Goal: Task Accomplishment & Management: Use online tool/utility

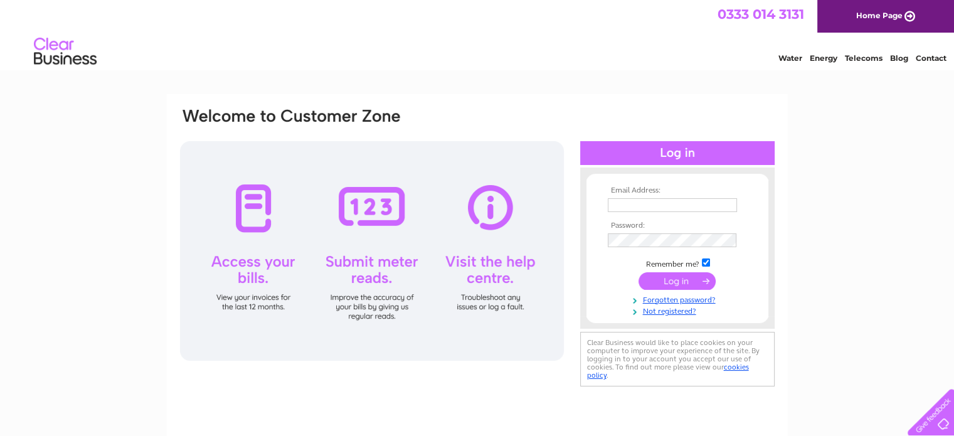
type input "william.quilter@gmail.com"
click at [673, 281] on input "submit" at bounding box center [677, 281] width 77 height 18
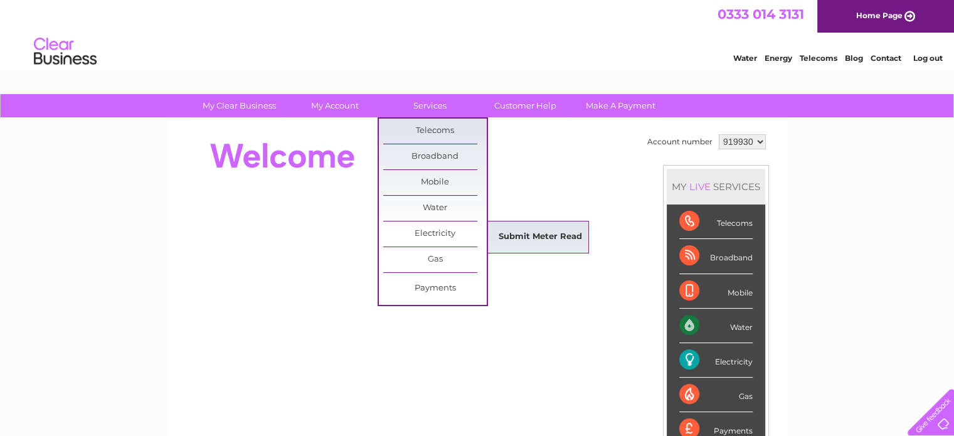
click at [519, 235] on link "Submit Meter Read" at bounding box center [541, 237] width 104 height 25
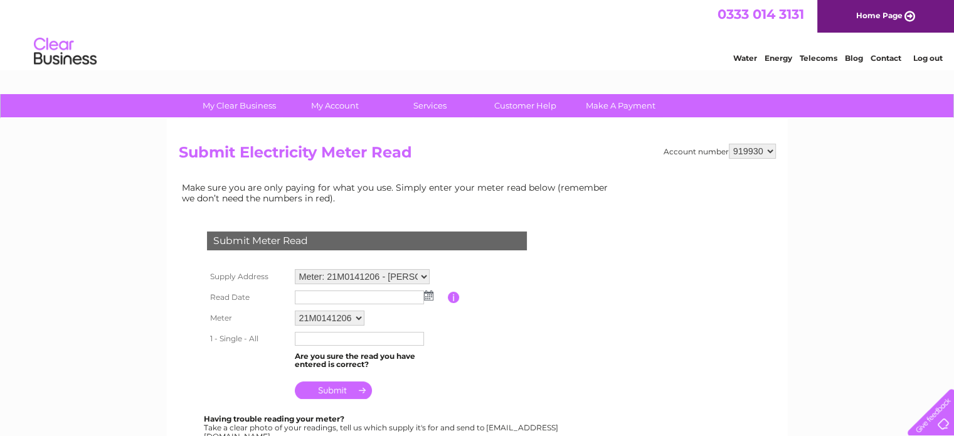
click at [429, 296] on img at bounding box center [428, 295] width 9 height 10
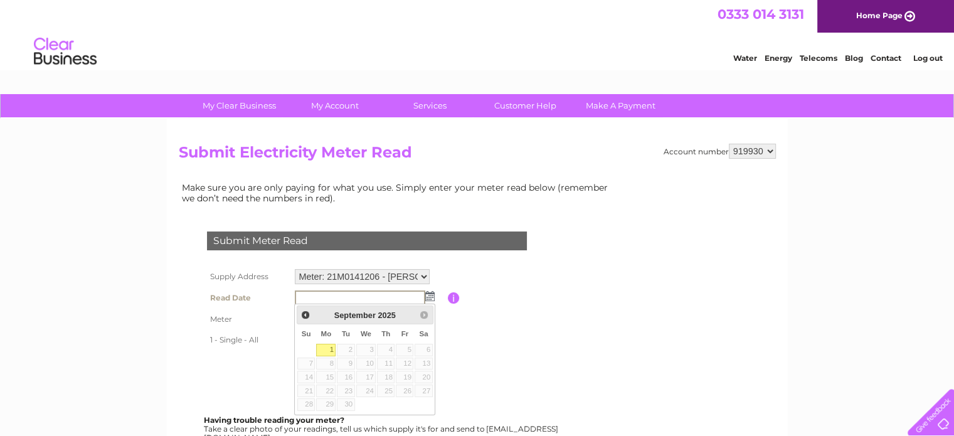
click at [331, 348] on link "1" at bounding box center [325, 350] width 19 height 13
type input "2025/09/01"
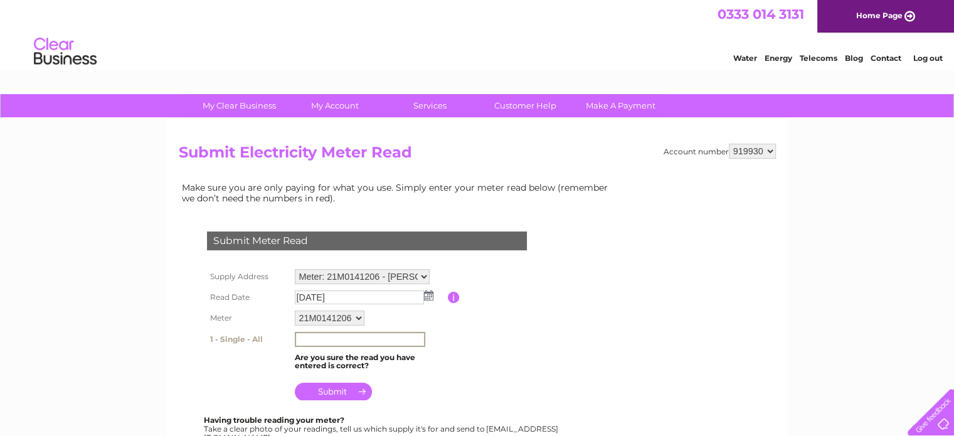
click at [316, 341] on input "text" at bounding box center [360, 339] width 130 height 15
type input "5335.4"
click at [323, 390] on input "submit" at bounding box center [333, 390] width 77 height 18
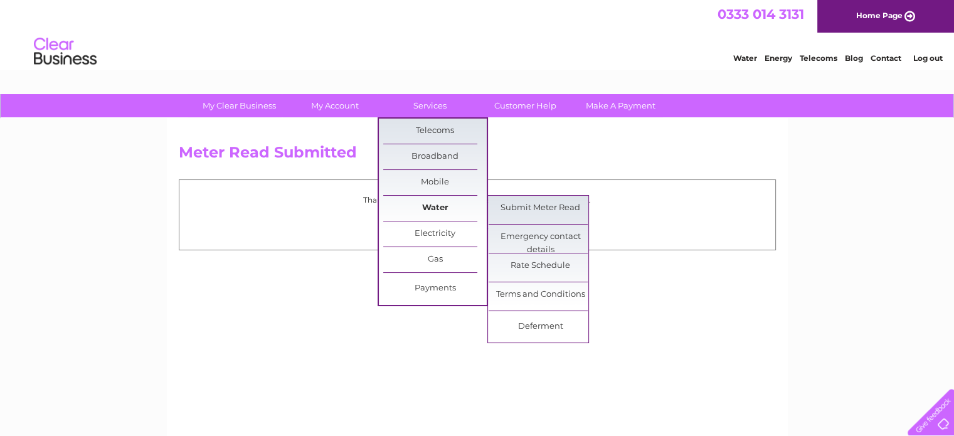
click at [439, 208] on link "Water" at bounding box center [435, 208] width 104 height 25
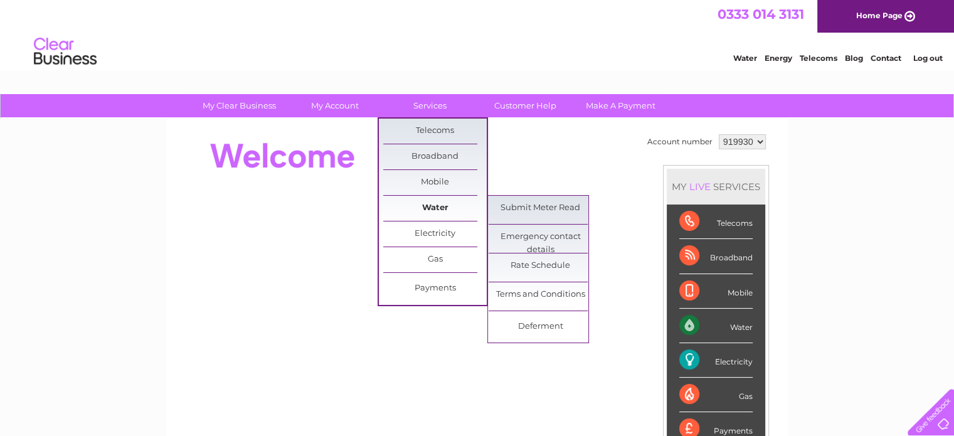
click at [437, 208] on link "Water" at bounding box center [435, 208] width 104 height 25
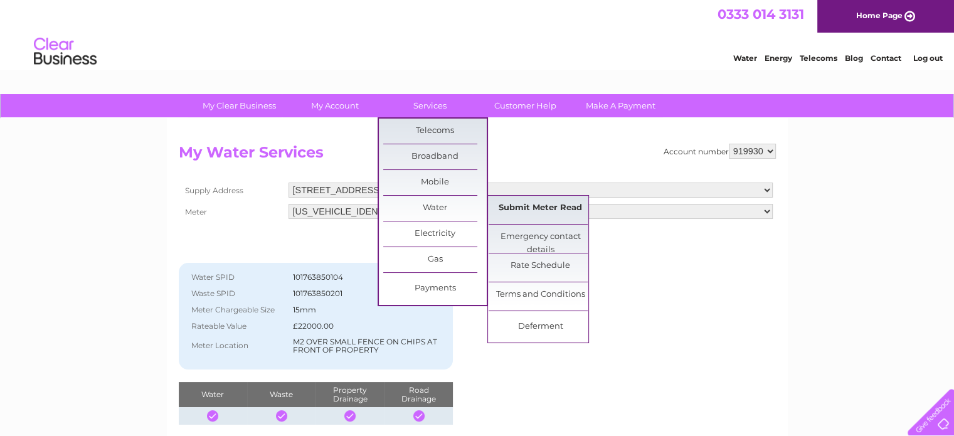
click at [529, 205] on link "Submit Meter Read" at bounding box center [541, 208] width 104 height 25
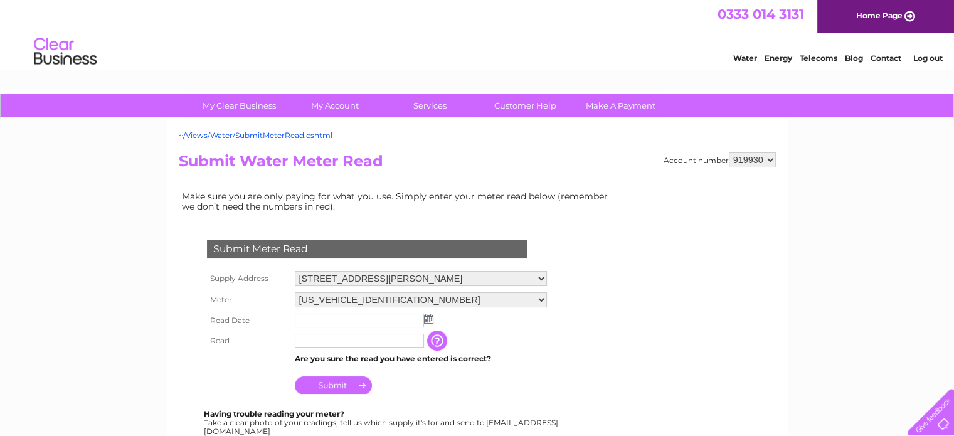
click at [426, 317] on img at bounding box center [428, 319] width 9 height 10
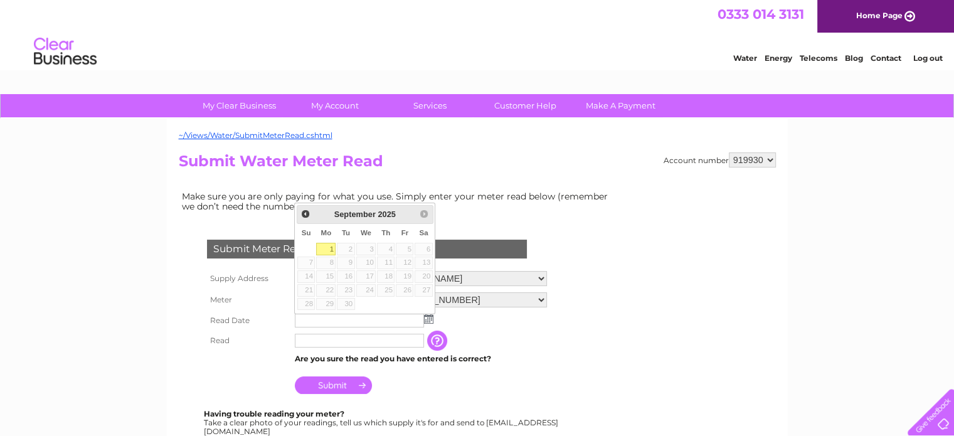
click at [331, 245] on link "1" at bounding box center [325, 249] width 19 height 13
type input "2025/09/01"
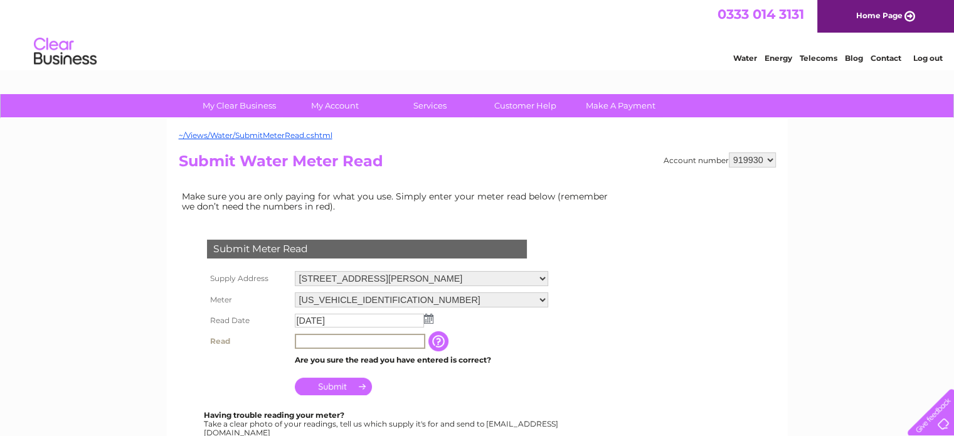
click at [301, 341] on input "text" at bounding box center [360, 341] width 130 height 15
type input "3149"
click at [322, 391] on input "Submit" at bounding box center [333, 387] width 77 height 18
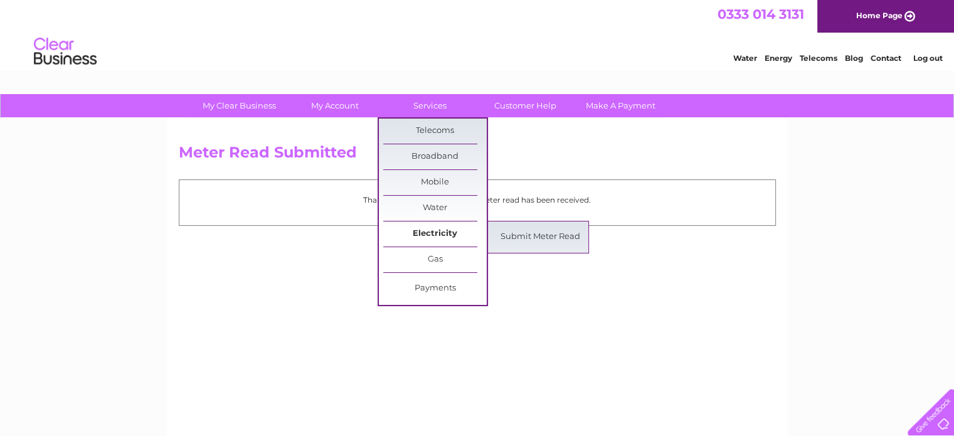
click at [439, 230] on link "Electricity" at bounding box center [435, 233] width 104 height 25
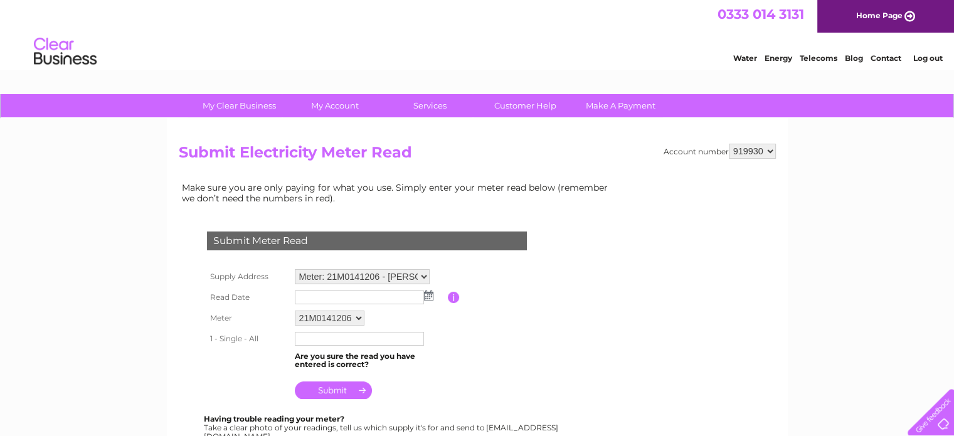
click at [428, 294] on img at bounding box center [428, 295] width 9 height 10
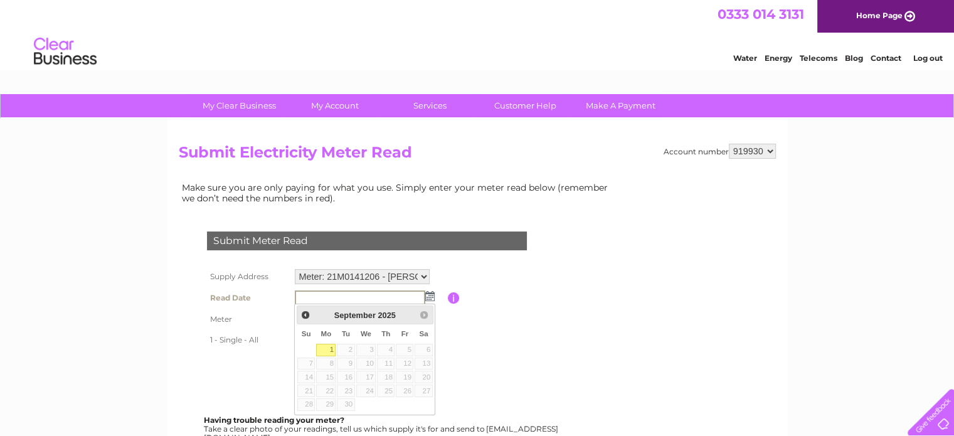
click at [331, 350] on link "1" at bounding box center [325, 350] width 19 height 13
type input "[DATE]"
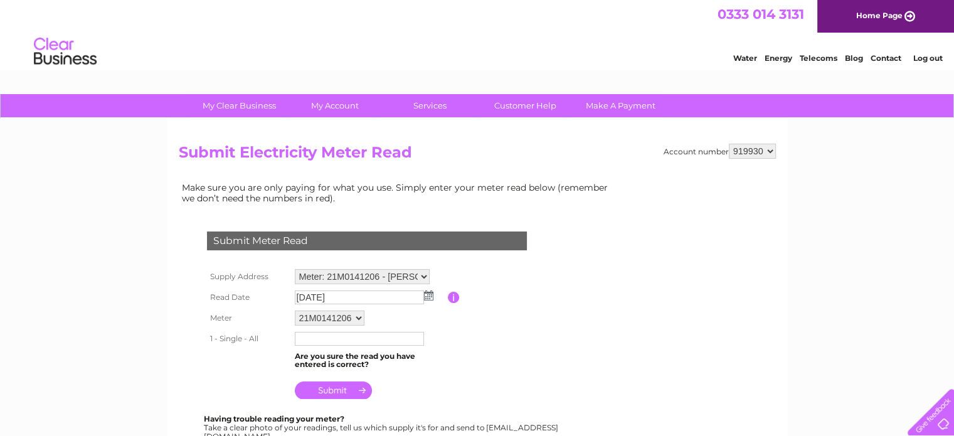
click at [316, 333] on input "text" at bounding box center [359, 339] width 129 height 14
type input "5335.4"
click at [329, 396] on input "submit" at bounding box center [333, 390] width 77 height 18
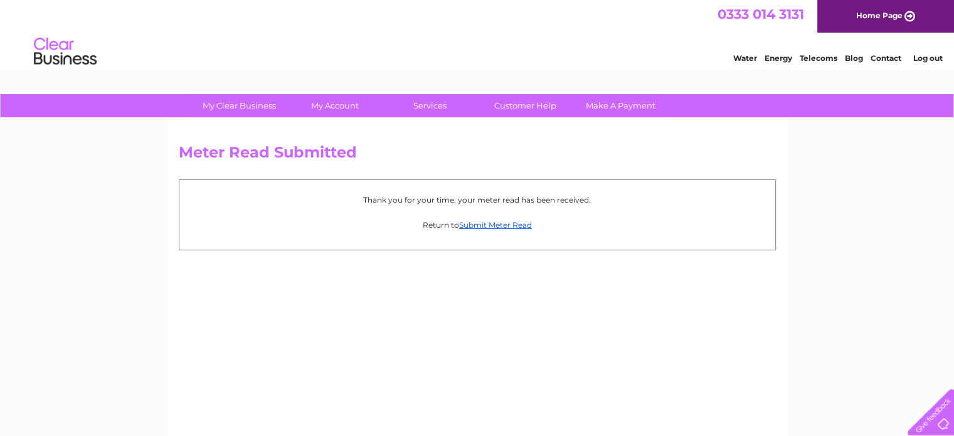
click at [917, 55] on link "Log out" at bounding box center [927, 57] width 29 height 9
